Goal: Find specific page/section: Find specific page/section

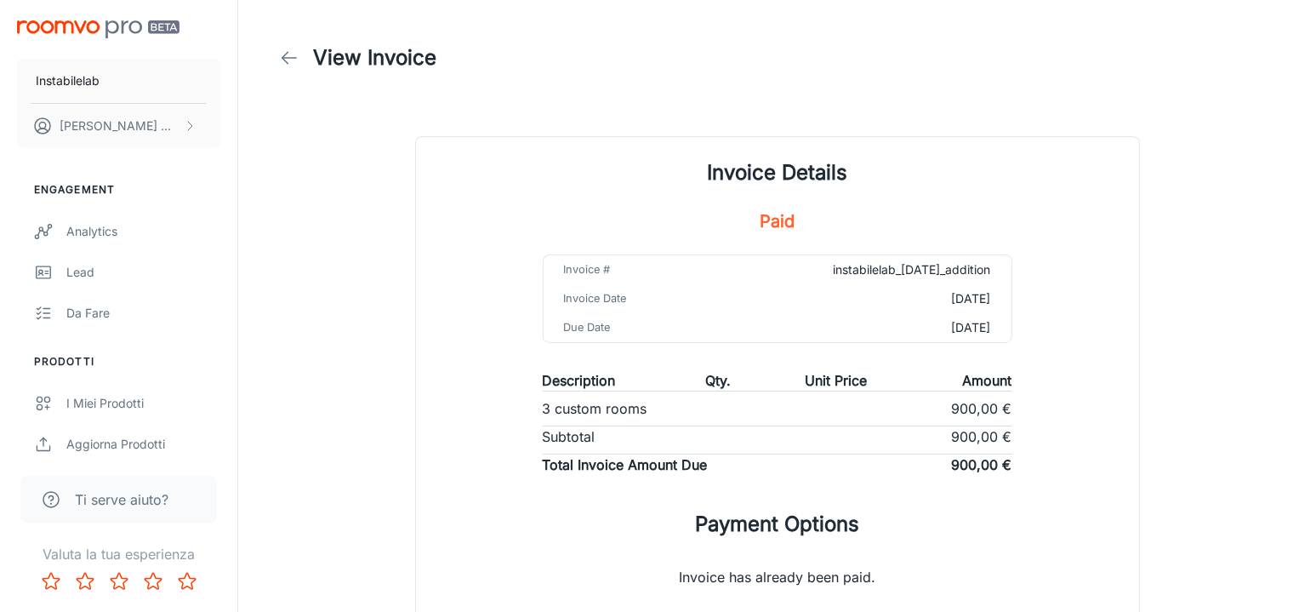
click at [282, 62] on icon at bounding box center [289, 58] width 20 height 20
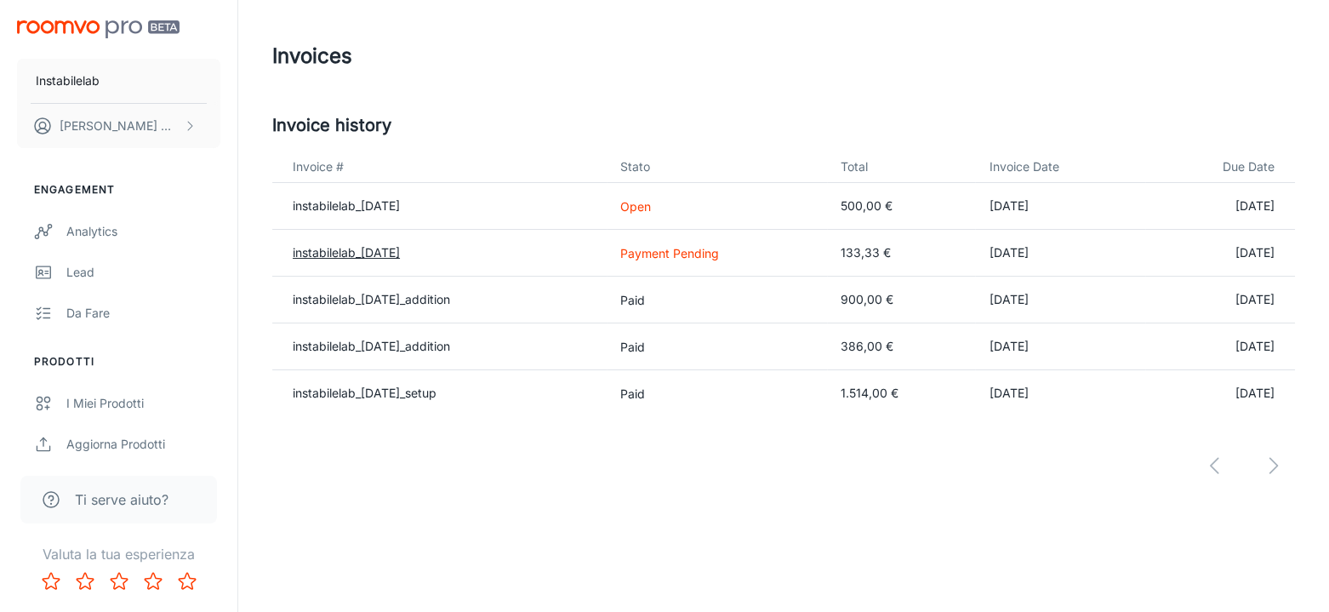
click at [365, 249] on link "instabilelab_[DATE]" at bounding box center [346, 252] width 107 height 14
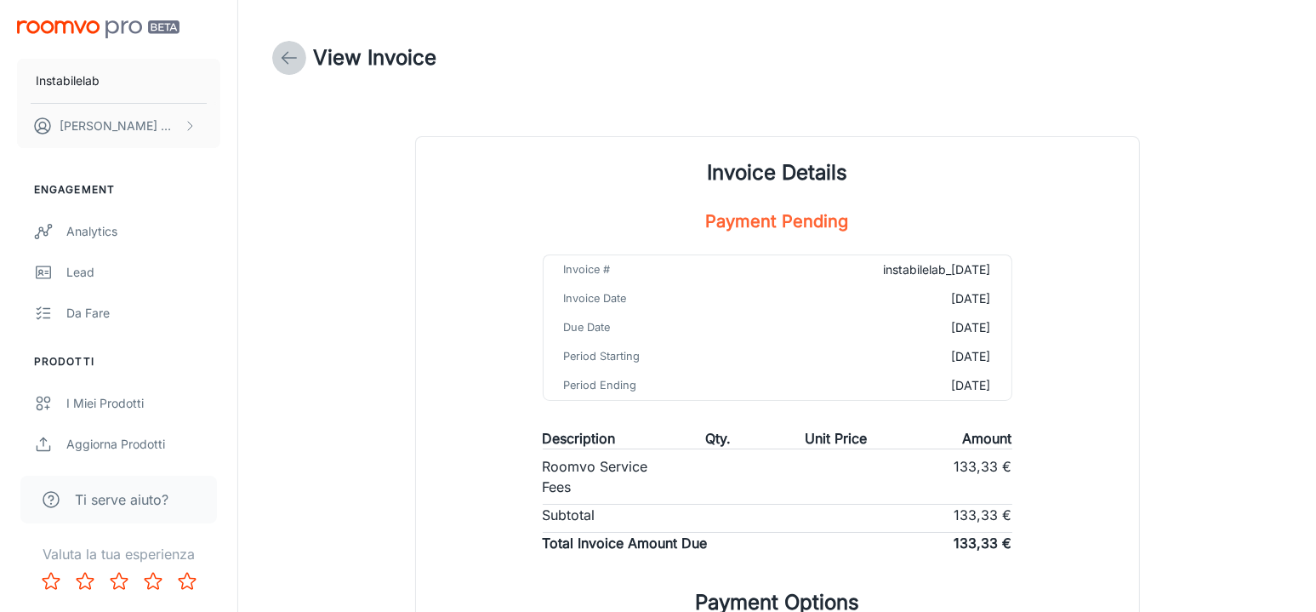
click at [282, 59] on icon at bounding box center [289, 58] width 20 height 20
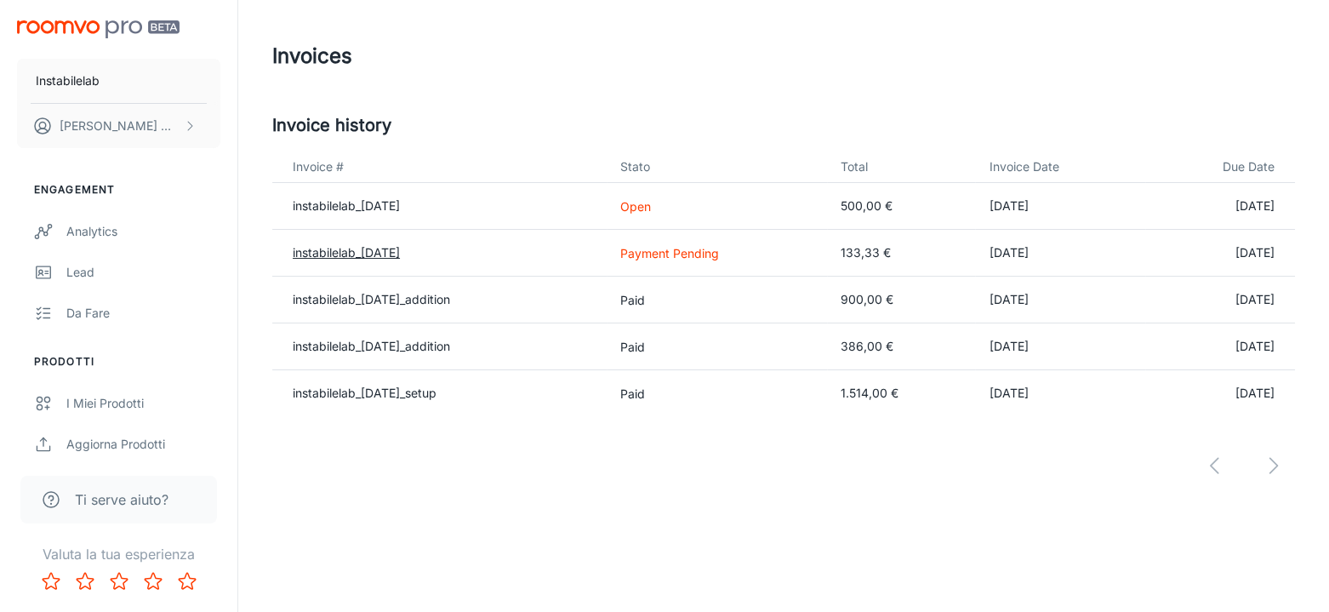
click at [346, 246] on link "instabilelab_[DATE]" at bounding box center [346, 252] width 107 height 14
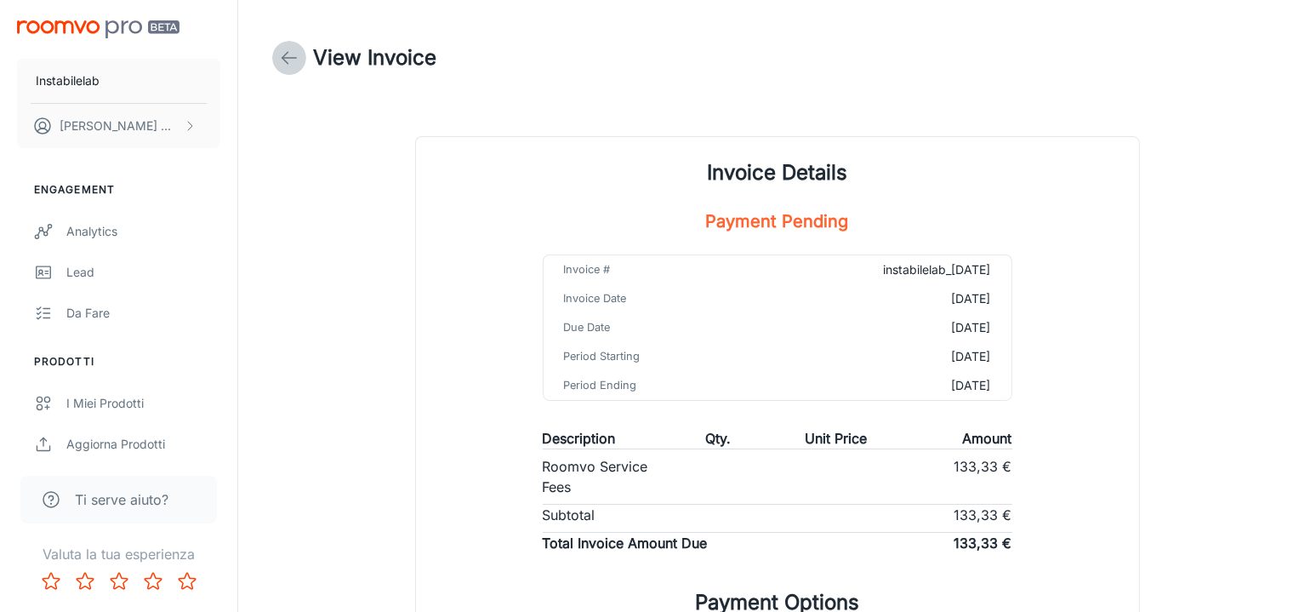
click at [288, 58] on line at bounding box center [289, 58] width 14 height 0
